Goal: Task Accomplishment & Management: Manage account settings

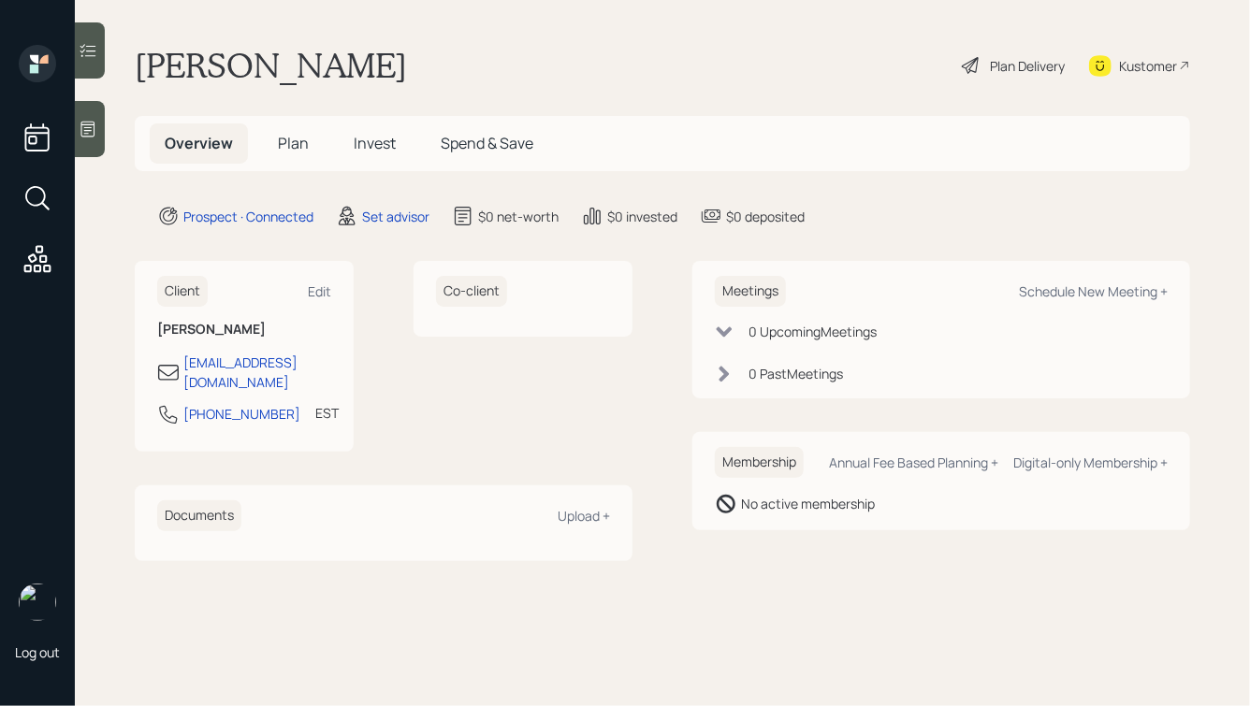
click at [102, 135] on div at bounding box center [90, 129] width 30 height 56
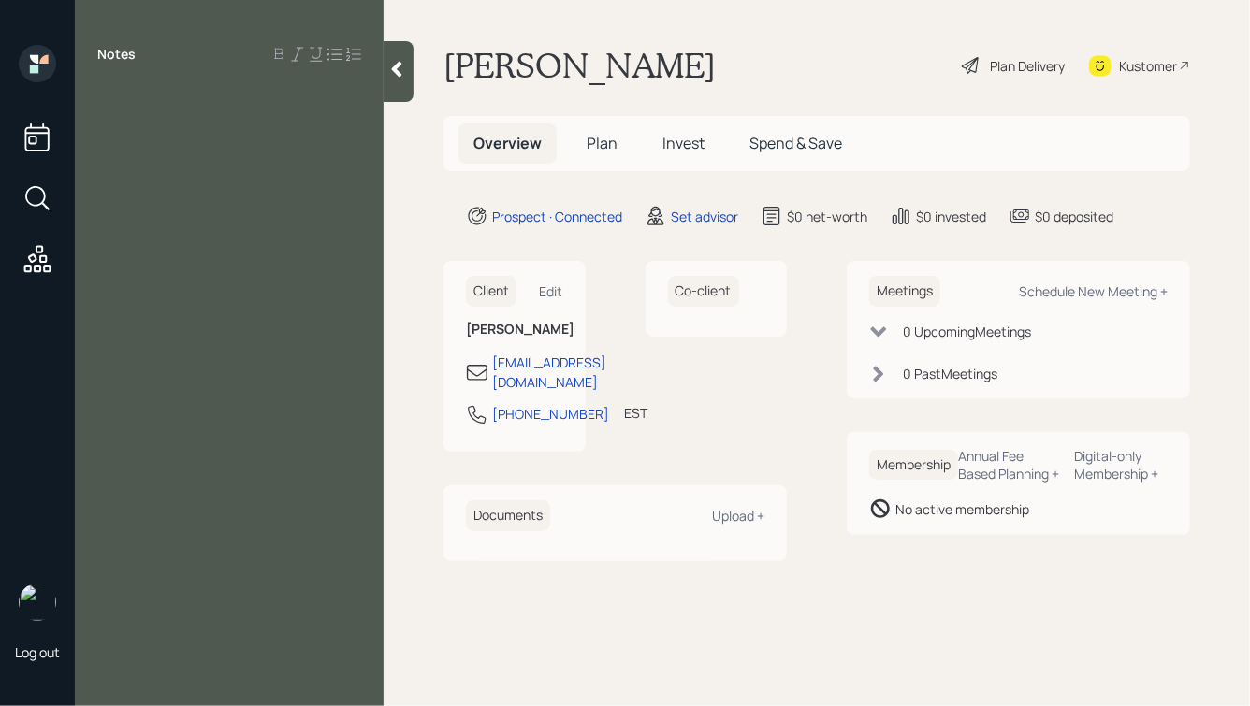
click at [146, 92] on div at bounding box center [229, 96] width 264 height 21
click at [113, 135] on div at bounding box center [229, 137] width 264 height 21
click at [109, 102] on div at bounding box center [229, 96] width 264 height 21
click at [134, 136] on div "IRA:" at bounding box center [229, 137] width 264 height 21
click at [159, 141] on div "IRA:" at bounding box center [229, 137] width 264 height 21
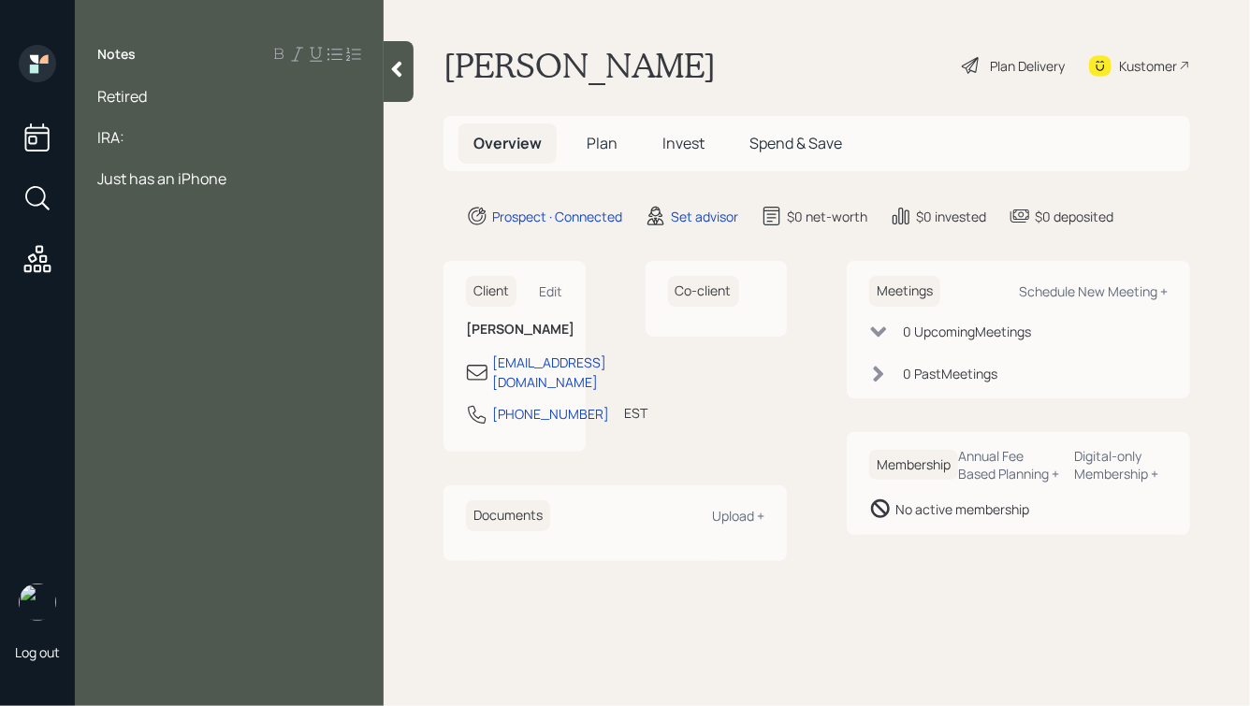
drag, startPoint x: 196, startPoint y: 144, endPoint x: 48, endPoint y: 51, distance: 174.4
click at [48, 51] on div "Log out Notes Retired IRA: Just has an iPhone [PERSON_NAME] Plan Delivery Kusto…" at bounding box center [625, 353] width 1250 height 706
click at [162, 113] on div at bounding box center [229, 117] width 264 height 21
click at [159, 95] on div "Retired" at bounding box center [229, 96] width 264 height 21
click at [134, 140] on div "SS:" at bounding box center [229, 137] width 264 height 21
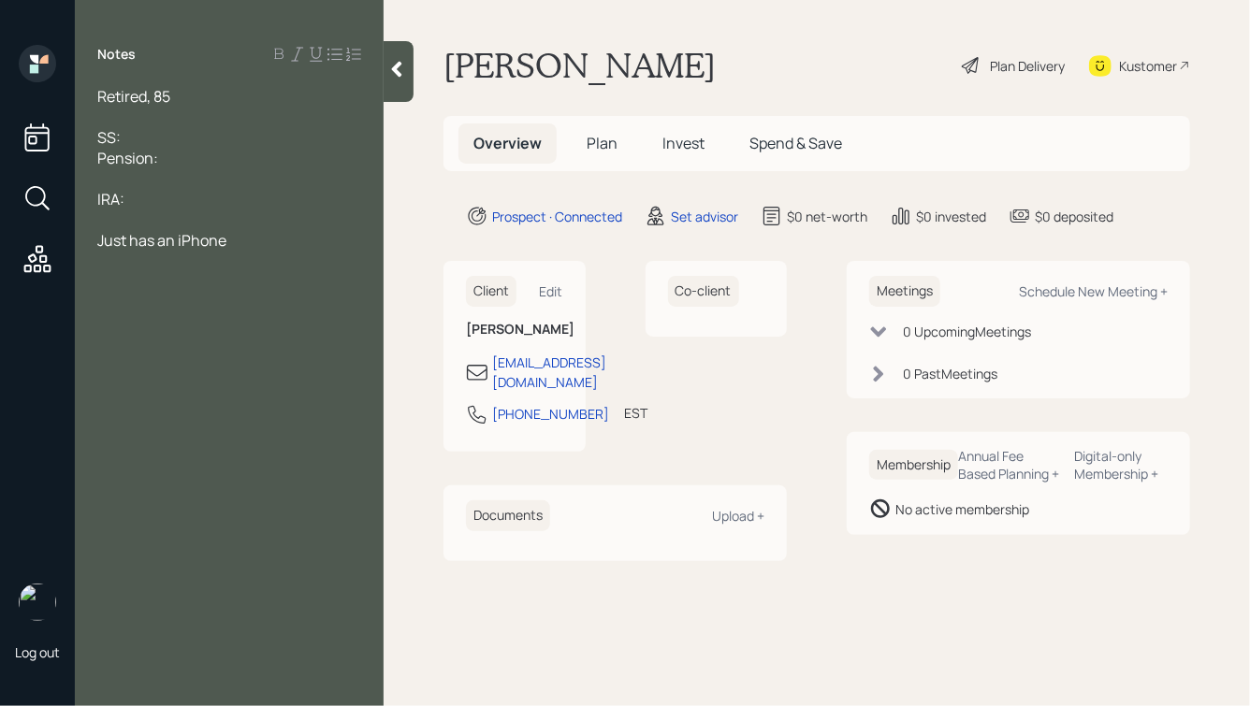
click at [172, 160] on div "Pension:" at bounding box center [229, 158] width 264 height 21
drag, startPoint x: 156, startPoint y: 96, endPoint x: 167, endPoint y: 96, distance: 11.2
click at [167, 96] on span "Retired, 85" at bounding box center [133, 96] width 73 height 21
click at [146, 145] on div "SS:" at bounding box center [229, 137] width 264 height 21
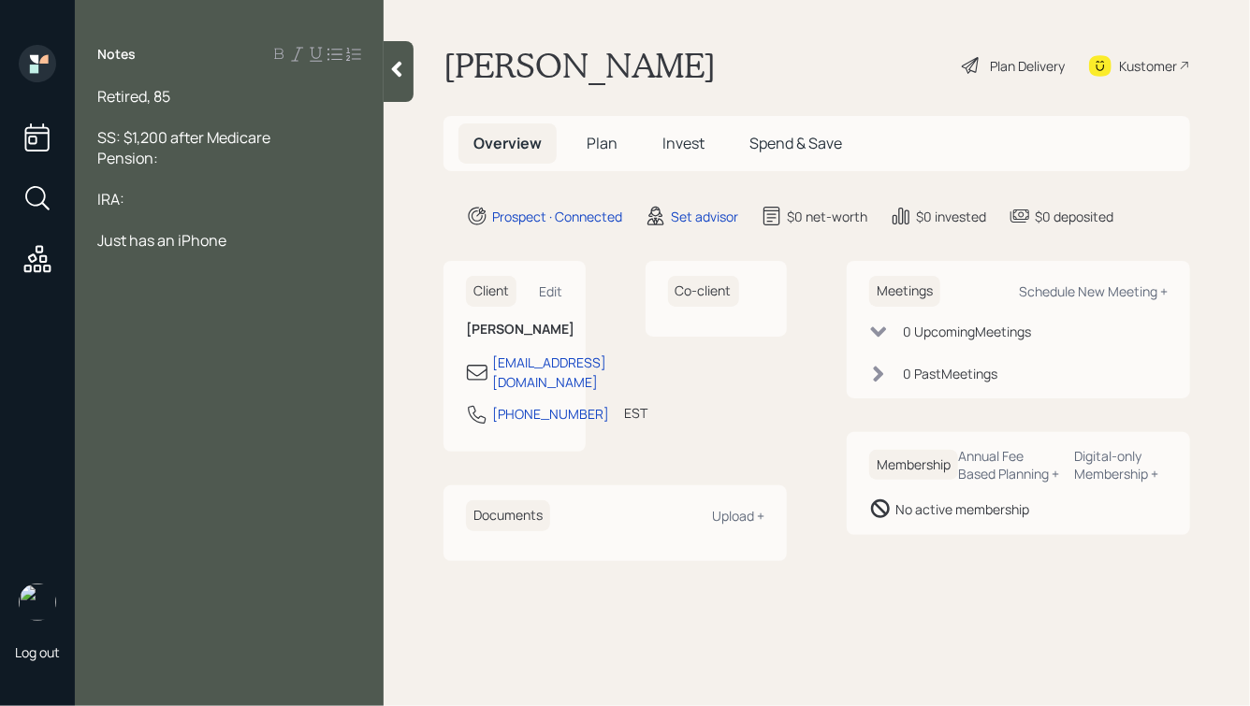
click at [182, 156] on div "Pension:" at bounding box center [229, 158] width 264 height 21
click at [172, 165] on span "Pension: $2" at bounding box center [137, 158] width 80 height 21
click at [183, 160] on div "Pension: $2" at bounding box center [229, 158] width 264 height 21
click at [148, 217] on div "IRA:" at bounding box center [229, 220] width 264 height 21
click at [114, 201] on div at bounding box center [229, 199] width 264 height 21
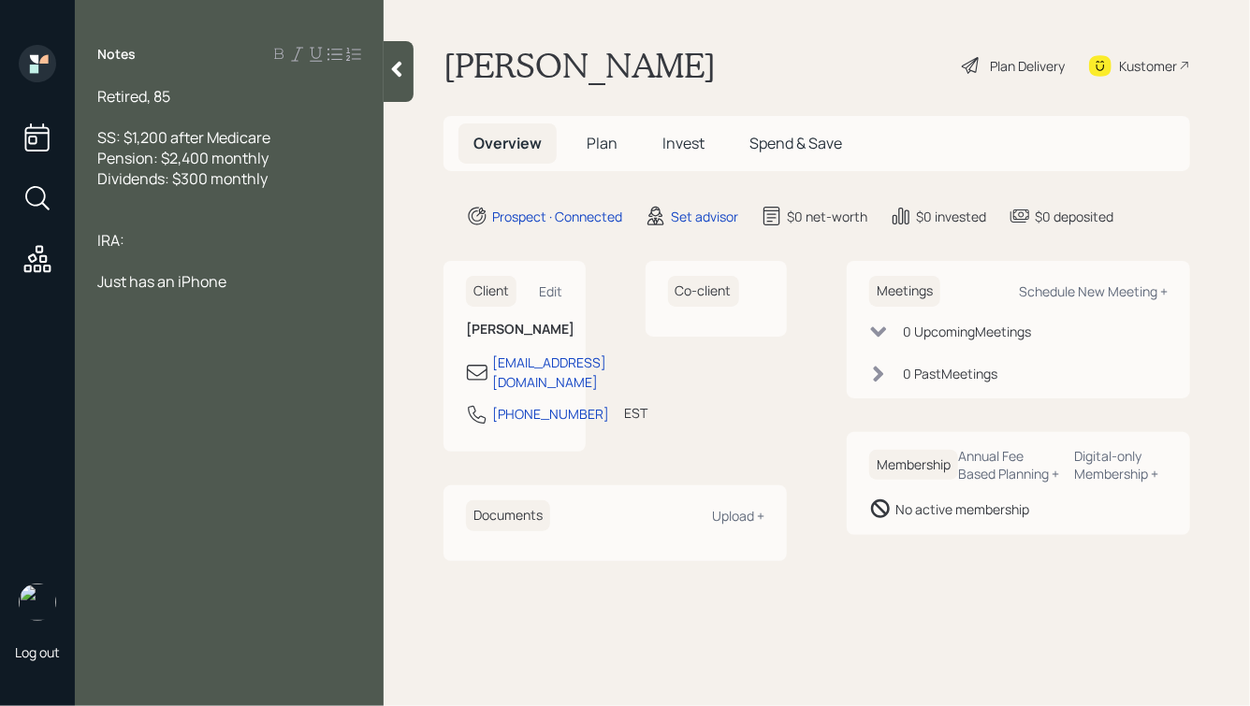
click at [132, 241] on div "IRA:" at bounding box center [229, 240] width 264 height 21
click at [140, 222] on div at bounding box center [229, 220] width 264 height 21
click at [184, 240] on div "IRA: $40k" at bounding box center [229, 240] width 264 height 21
click at [124, 260] on span "CDs: $100k" at bounding box center [135, 261] width 76 height 21
drag, startPoint x: 125, startPoint y: 264, endPoint x: 94, endPoint y: 269, distance: 31.2
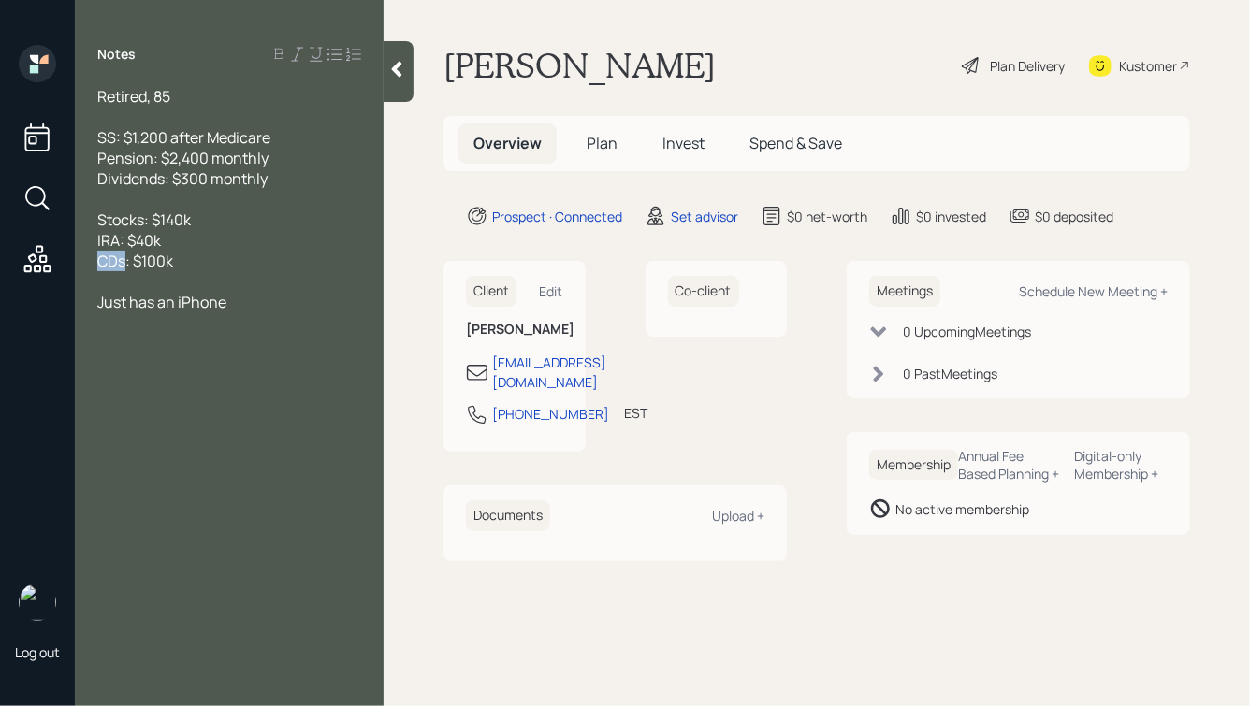
click at [94, 269] on div "Retired, 85 SS: $1,200 after Medicare Pension: $2,400 monthly Dividends: $300 m…" at bounding box center [229, 199] width 309 height 226
click at [200, 261] on div "HYS: $100k" at bounding box center [229, 261] width 264 height 21
drag, startPoint x: 177, startPoint y: 263, endPoint x: 143, endPoint y: 266, distance: 33.8
click at [143, 266] on div "HYS: $100k" at bounding box center [229, 261] width 264 height 21
click at [263, 286] on div "Savings: $25k" at bounding box center [229, 281] width 264 height 21
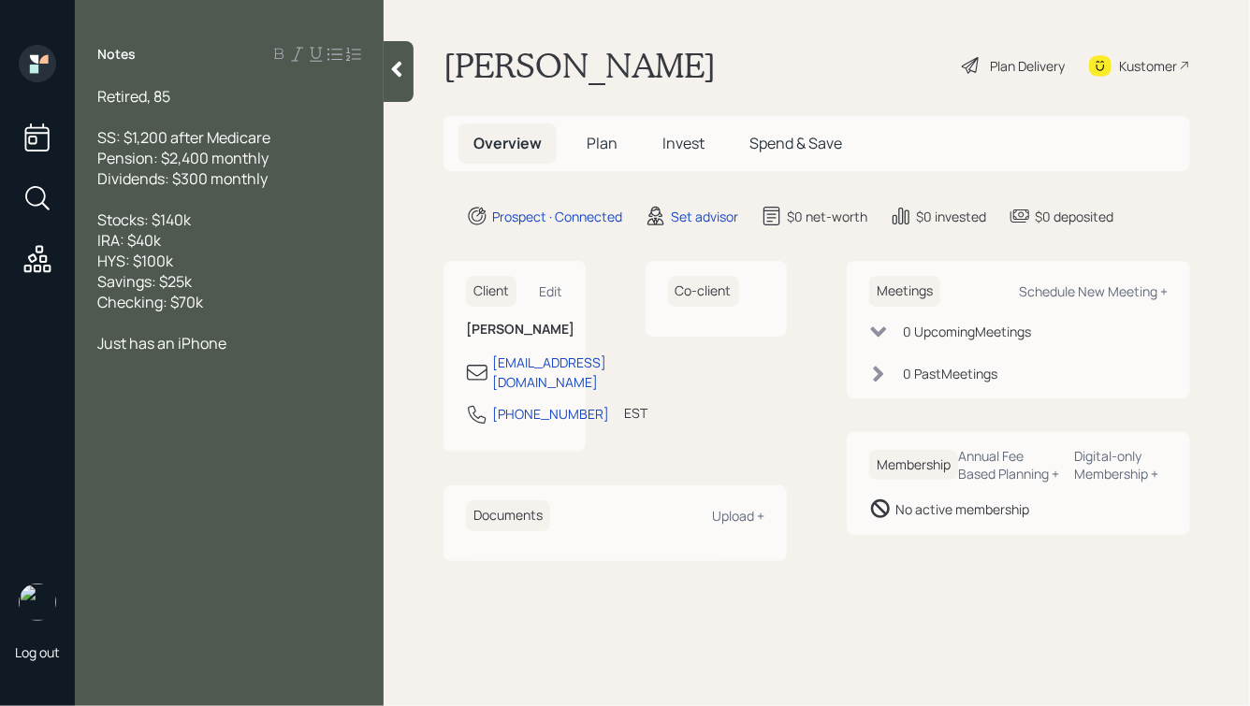
click at [237, 346] on div "Just has an iPhone" at bounding box center [229, 343] width 264 height 21
drag, startPoint x: 271, startPoint y: 412, endPoint x: 138, endPoint y: 416, distance: 133.9
click at [138, 415] on div "Main pain: Is she in the right investment strategy?" at bounding box center [229, 394] width 264 height 41
click at [135, 415] on span "Main pain: Is she in the right investment strategy?" at bounding box center [194, 394] width 194 height 41
click at [265, 414] on div "Main pain: Is she in the right investment strategy?" at bounding box center [229, 394] width 264 height 41
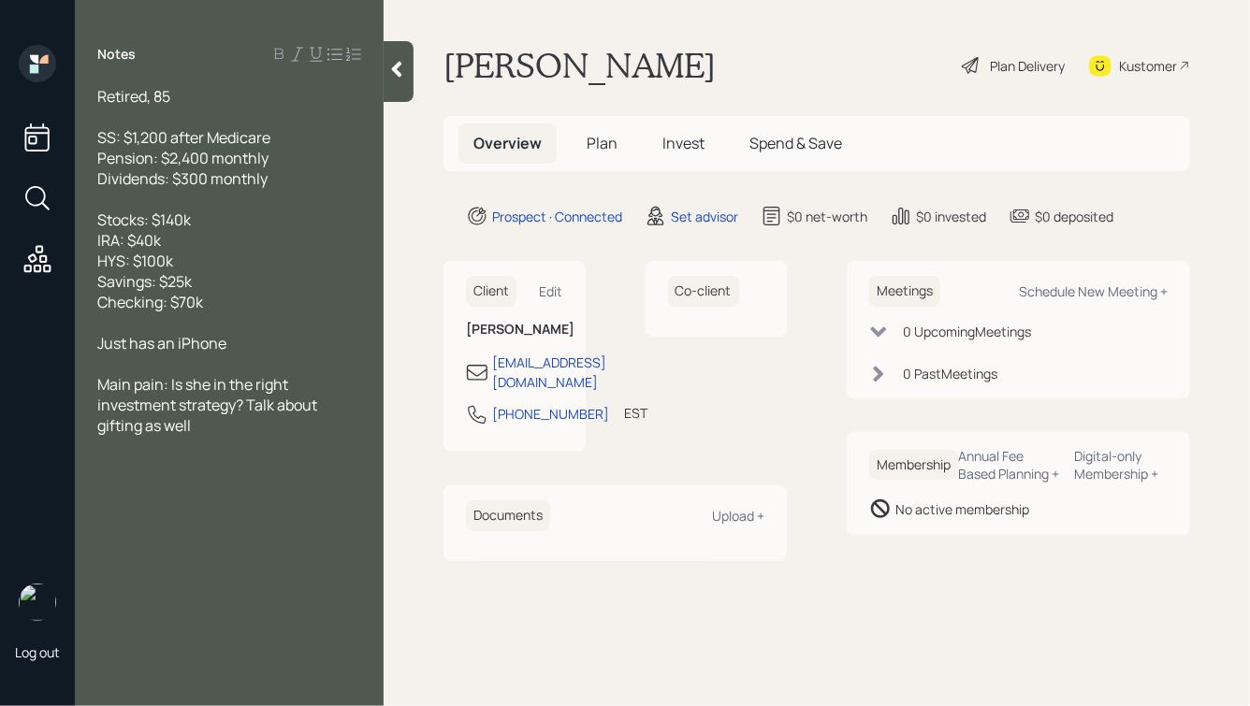
click at [200, 324] on div at bounding box center [229, 322] width 264 height 21
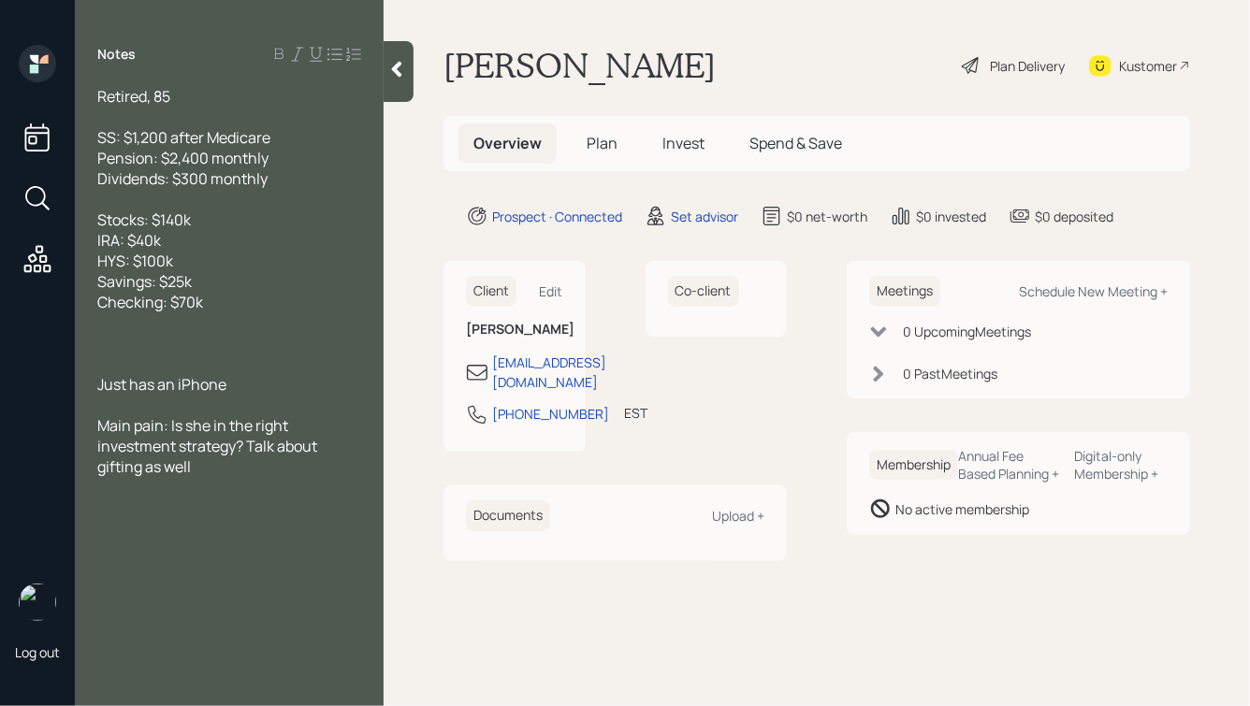
click at [133, 337] on div at bounding box center [229, 343] width 264 height 21
click at [253, 344] on span "Commercial property: paid off in '27" at bounding box center [217, 343] width 240 height 21
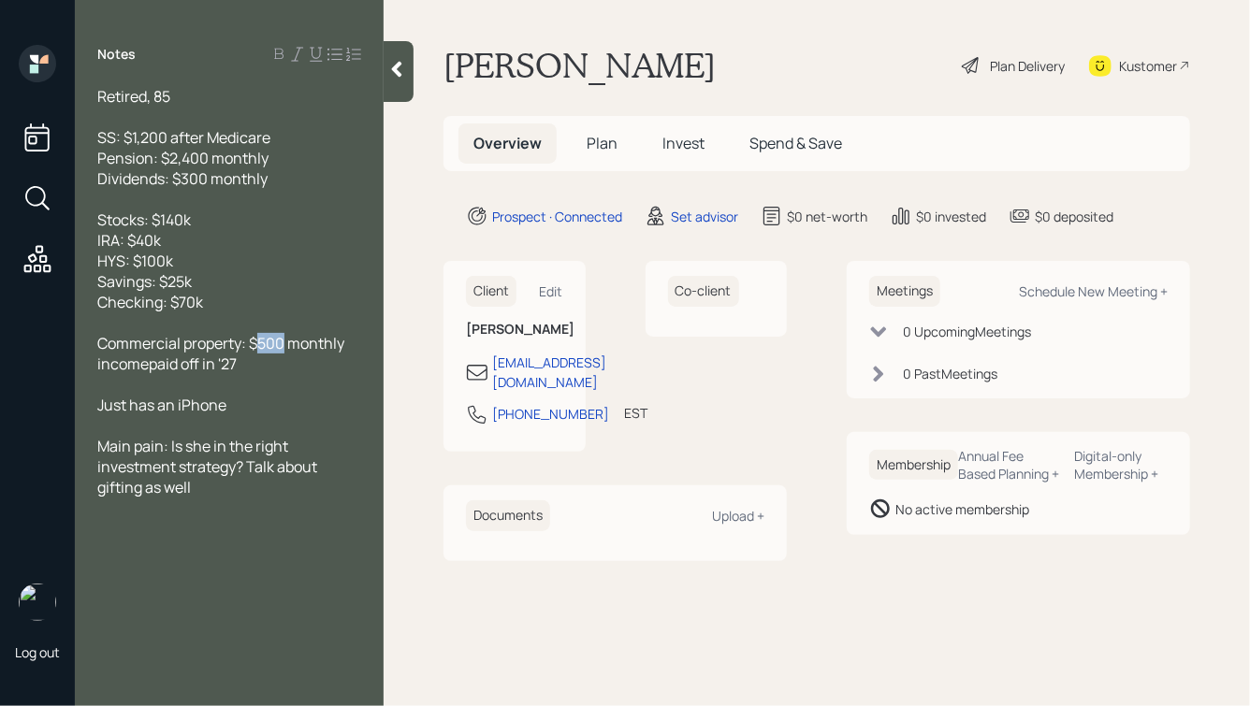
drag, startPoint x: 261, startPoint y: 344, endPoint x: 285, endPoint y: 343, distance: 24.3
click at [285, 343] on span "Commercial property: $500 monthly incomepaid off in '27" at bounding box center [222, 353] width 250 height 41
click at [149, 371] on span "Commercial property: $1,070 monthly incomepaid off in '27" at bounding box center [225, 353] width 257 height 41
drag, startPoint x: 244, startPoint y: 367, endPoint x: 78, endPoint y: 344, distance: 168.0
click at [78, 344] on div "Retired, 85 SS: $1,200 after Medicare Pension: $2,400 monthly Dividends: $300 m…" at bounding box center [229, 292] width 309 height 412
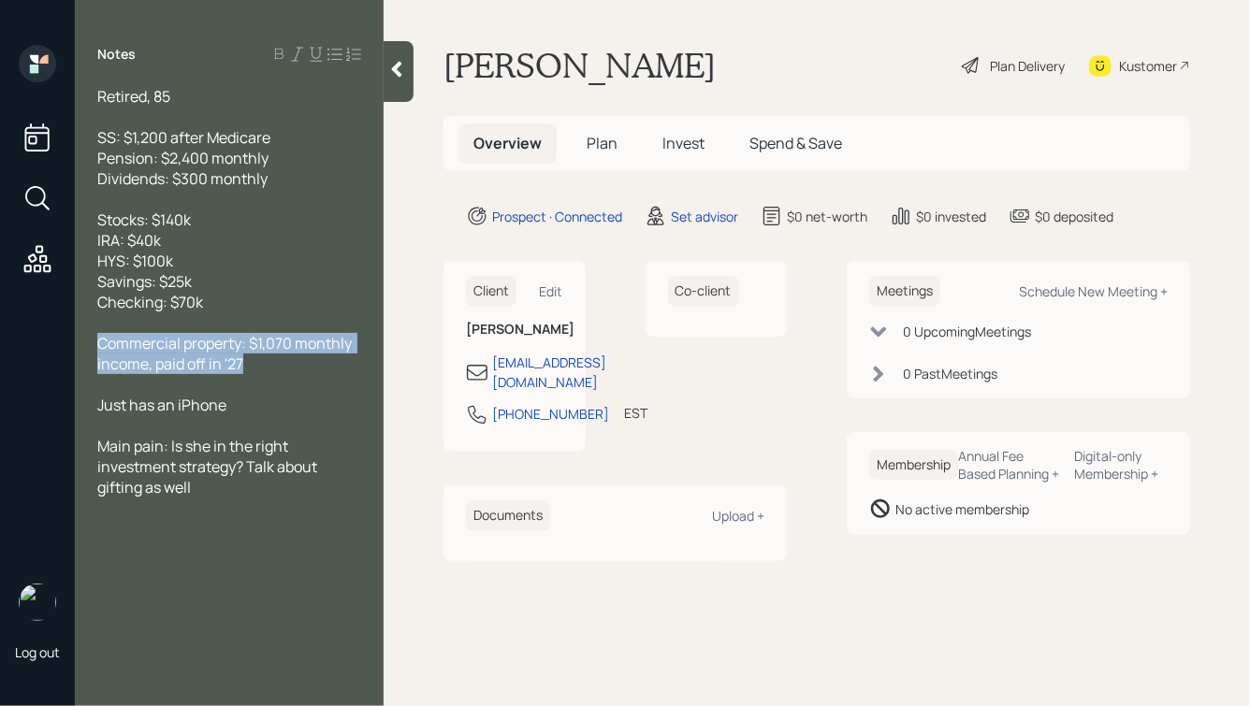
click at [228, 351] on span "Commercial property: $1,070 monthly income, paid off in '27" at bounding box center [225, 353] width 257 height 41
drag, startPoint x: 250, startPoint y: 368, endPoint x: 154, endPoint y: 362, distance: 95.6
click at [154, 362] on div "Commercial property: $1,070 monthly income, paid off in '27" at bounding box center [229, 353] width 264 height 41
click at [197, 328] on div at bounding box center [229, 322] width 264 height 21
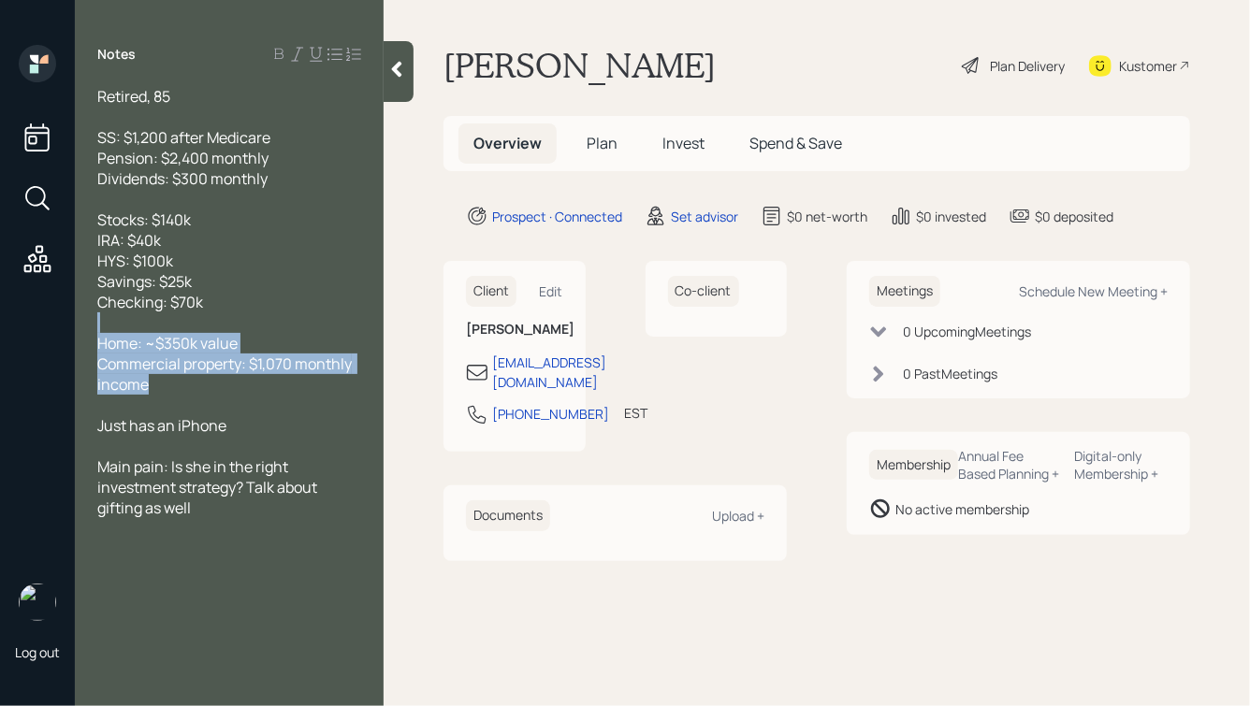
drag, startPoint x: 228, startPoint y: 387, endPoint x: 107, endPoint y: 324, distance: 137.3
click at [107, 325] on div "Retired, 85 SS: $1,200 after Medicare Pension: $2,400 monthly Dividends: $300 m…" at bounding box center [229, 302] width 264 height 432
click at [267, 395] on div "Commercial property: $1,070 monthly income" at bounding box center [229, 374] width 264 height 41
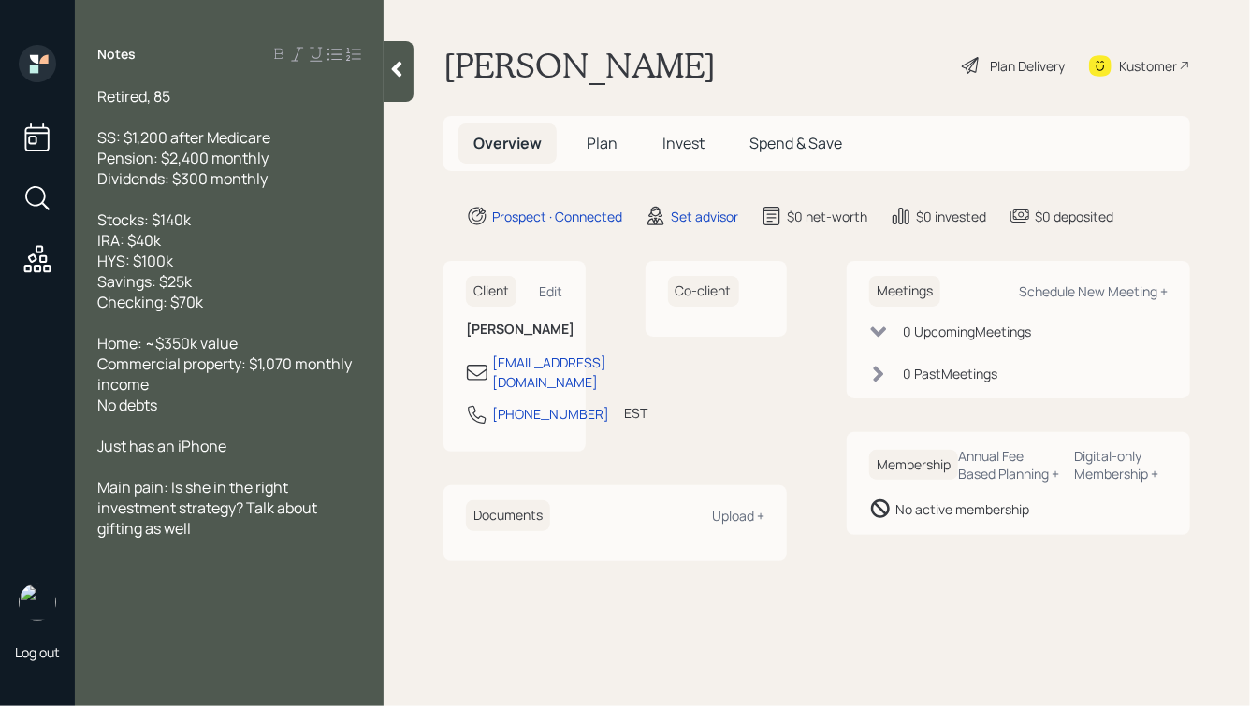
click at [401, 72] on icon at bounding box center [396, 69] width 19 height 19
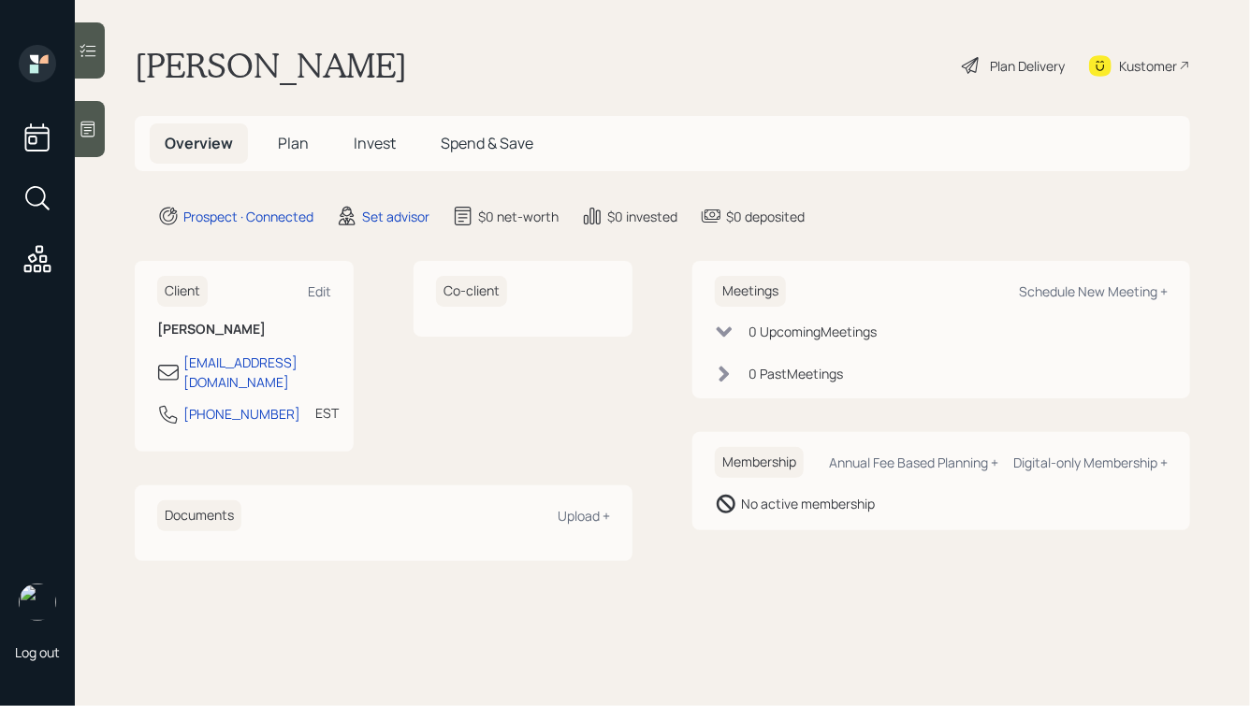
click at [86, 122] on icon at bounding box center [88, 130] width 14 height 16
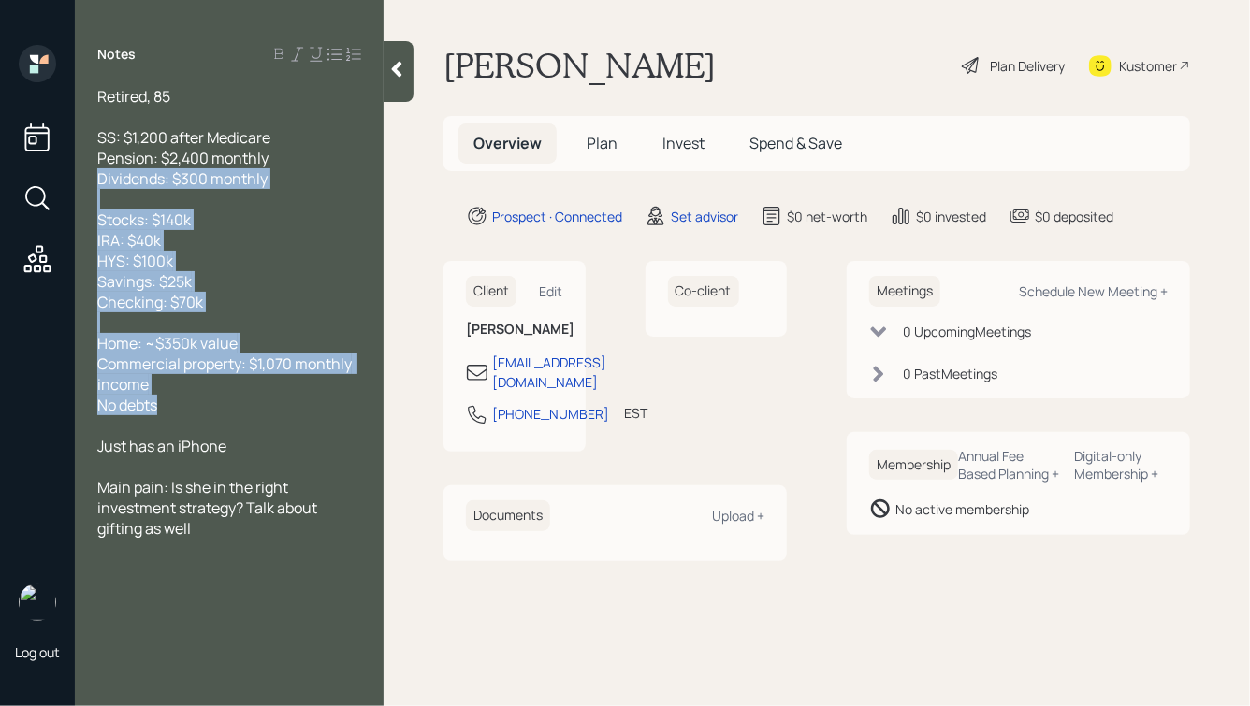
drag, startPoint x: 208, startPoint y: 403, endPoint x: 48, endPoint y: 175, distance: 278.8
click at [48, 175] on div "Log out Notes Retired, 85 SS: $1,200 after Medicare Pension: $2,400 monthly Div…" at bounding box center [625, 353] width 1250 height 706
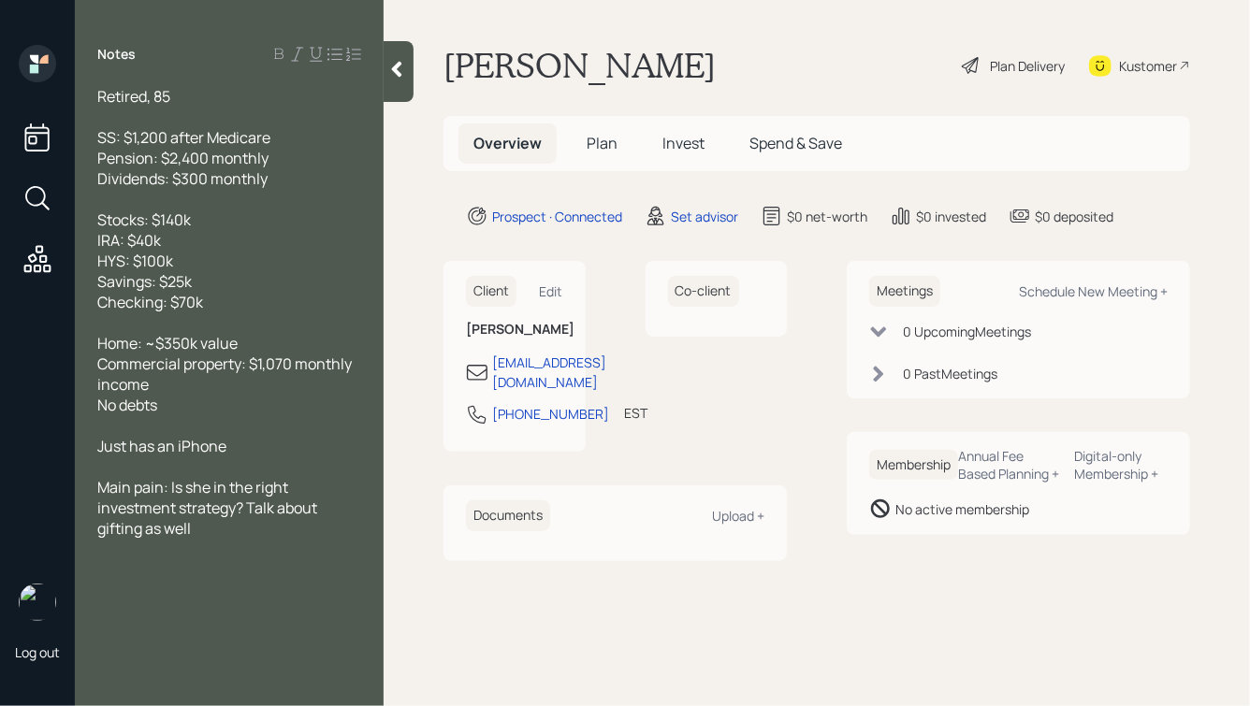
click at [361, 313] on div "Retired, 85 SS: $1,200 after Medicare Pension: $2,400 monthly Dividends: $300 m…" at bounding box center [229, 312] width 309 height 453
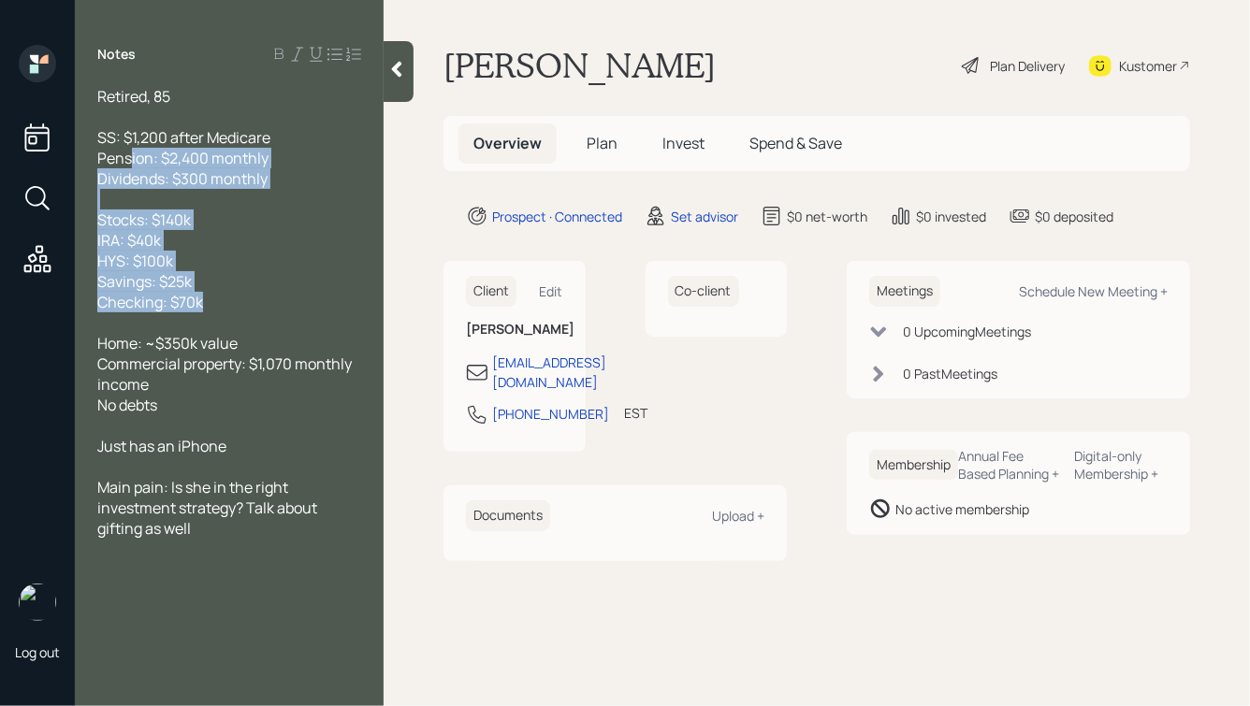
drag, startPoint x: 239, startPoint y: 305, endPoint x: 129, endPoint y: 165, distance: 178.0
click at [129, 165] on div "Retired, 85 SS: $1,200 after Medicare Pension: $2,400 monthly Dividends: $300 m…" at bounding box center [229, 312] width 264 height 453
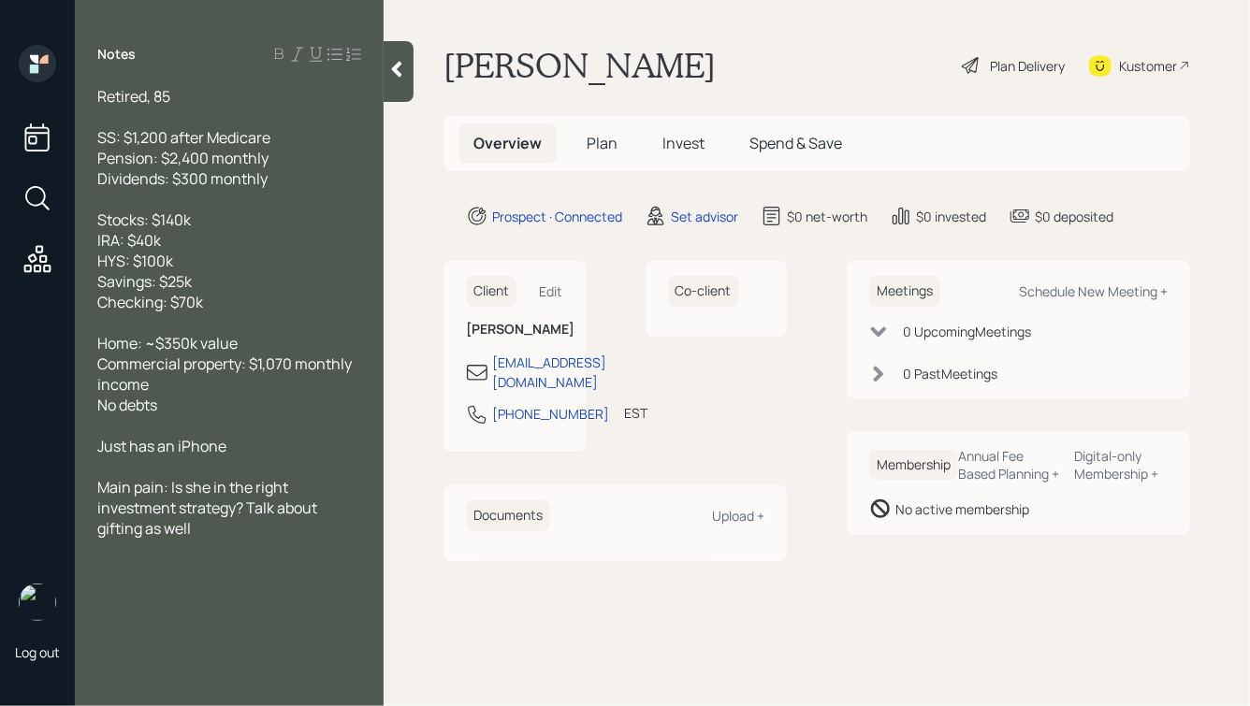
click at [115, 159] on span "SS: $1,200 after Medicare Pension: $2,400 monthly Dividends: $300 monthly" at bounding box center [183, 158] width 173 height 62
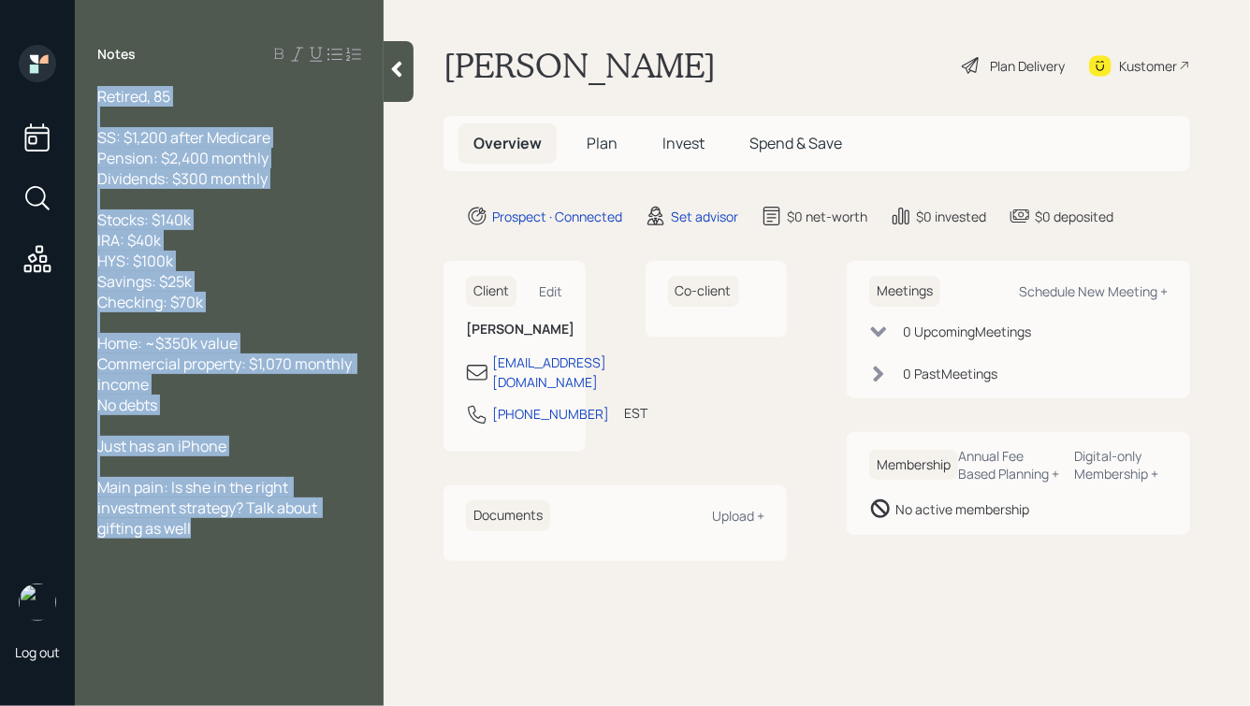
drag, startPoint x: 99, startPoint y: 96, endPoint x: 292, endPoint y: 606, distance: 545.1
click at [293, 606] on div "Notes Retired, 85 SS: $1,200 after Medicare Pension: $2,400 monthly Dividends: …" at bounding box center [229, 364] width 309 height 639
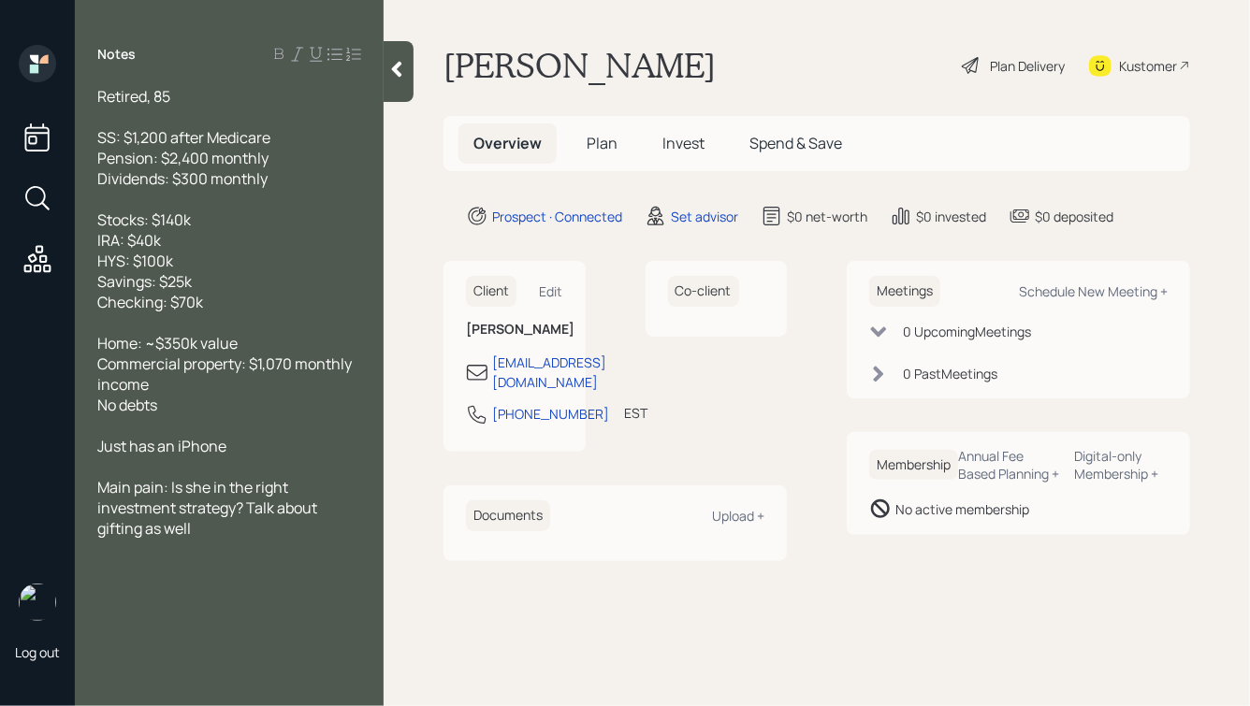
click at [292, 606] on div "Notes Retired, 85 SS: $1,200 after Medicare Pension: $2,400 monthly Dividends: …" at bounding box center [229, 364] width 309 height 639
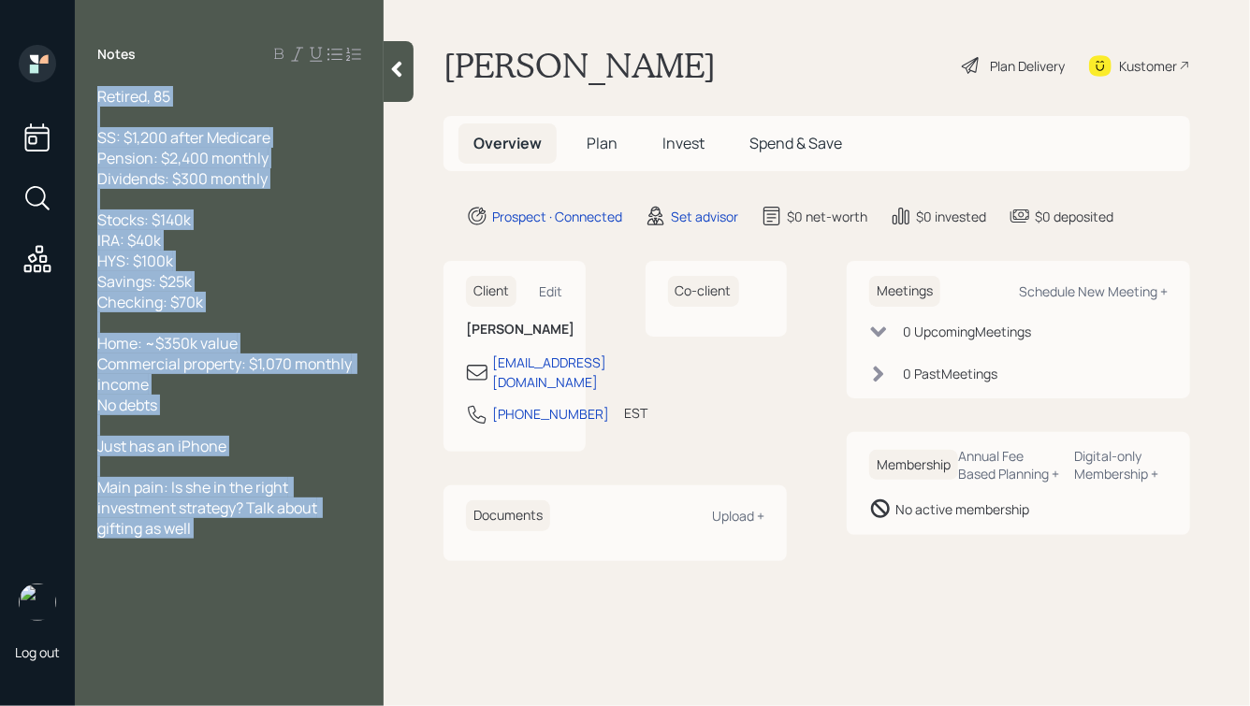
drag, startPoint x: 235, startPoint y: 551, endPoint x: 182, endPoint y: 269, distance: 286.5
click at [182, 269] on div "Notes Retired, 85 SS: $1,200 after Medicare Pension: $2,400 monthly Dividends: …" at bounding box center [229, 364] width 309 height 639
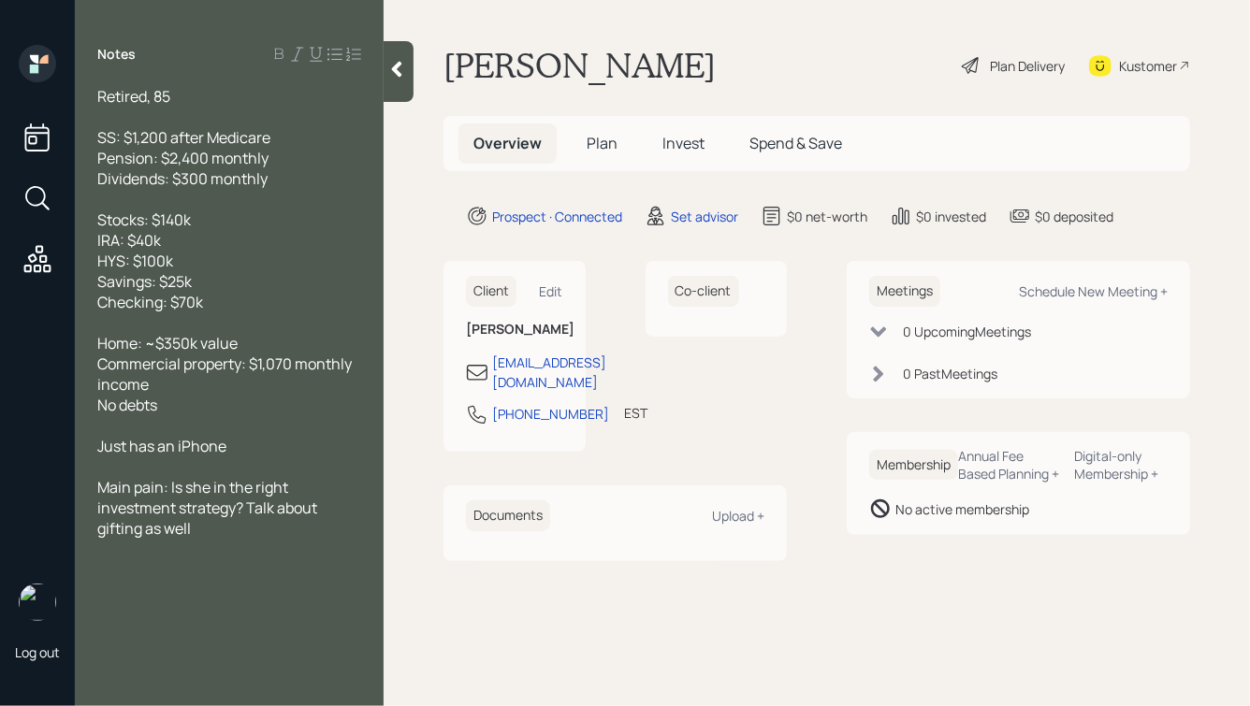
click at [393, 63] on icon at bounding box center [396, 69] width 19 height 19
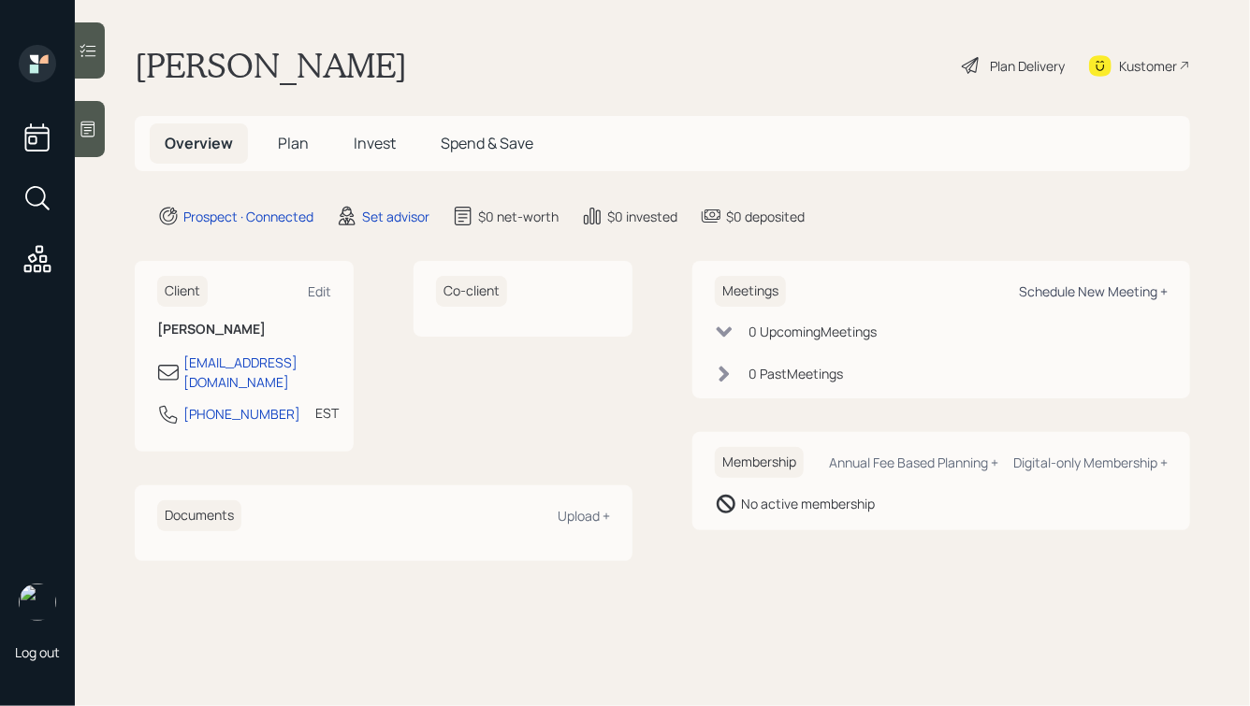
click at [1087, 292] on div "Schedule New Meeting +" at bounding box center [1093, 292] width 149 height 18
select select "round-[PERSON_NAME]"
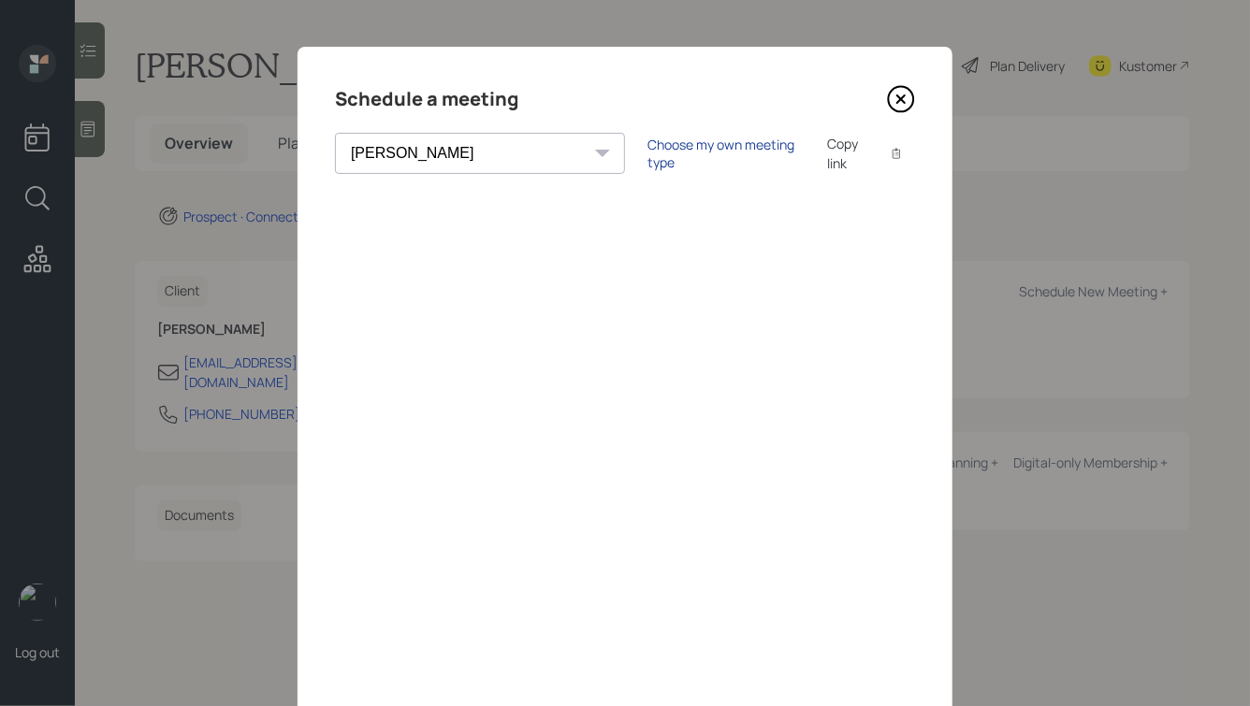
click at [647, 155] on div "Choose my own meeting type" at bounding box center [725, 154] width 157 height 36
click at [899, 94] on icon at bounding box center [901, 99] width 28 height 28
